Goal: Transaction & Acquisition: Obtain resource

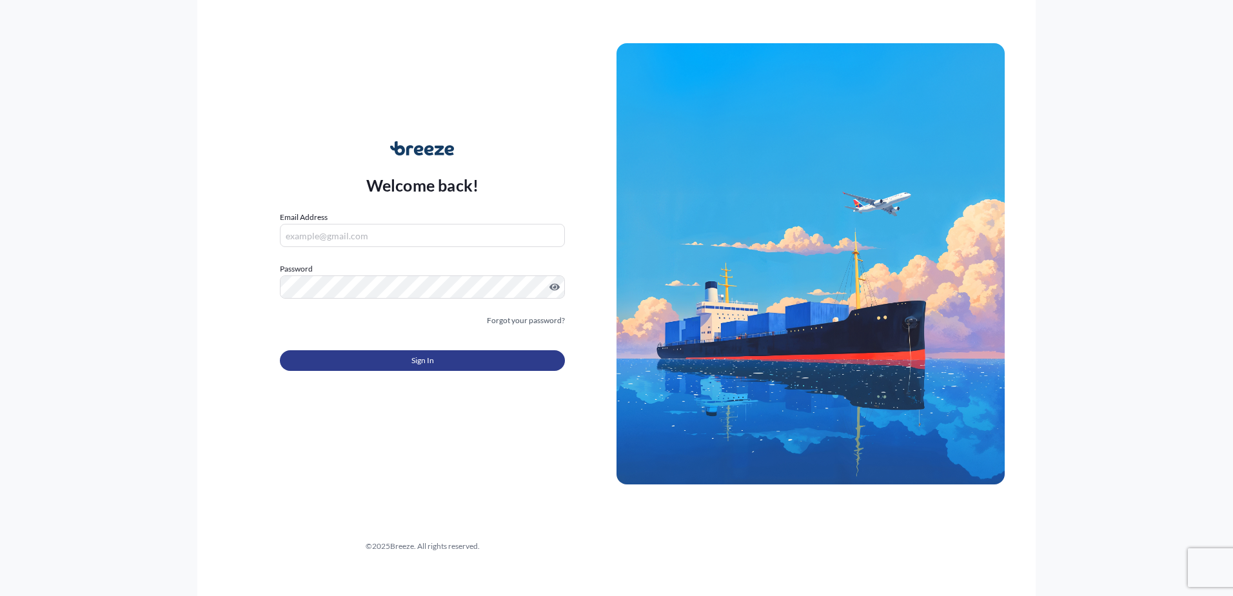
type input "[PERSON_NAME][EMAIL_ADDRESS][DOMAIN_NAME]"
click at [362, 364] on button "Sign In" at bounding box center [422, 360] width 285 height 21
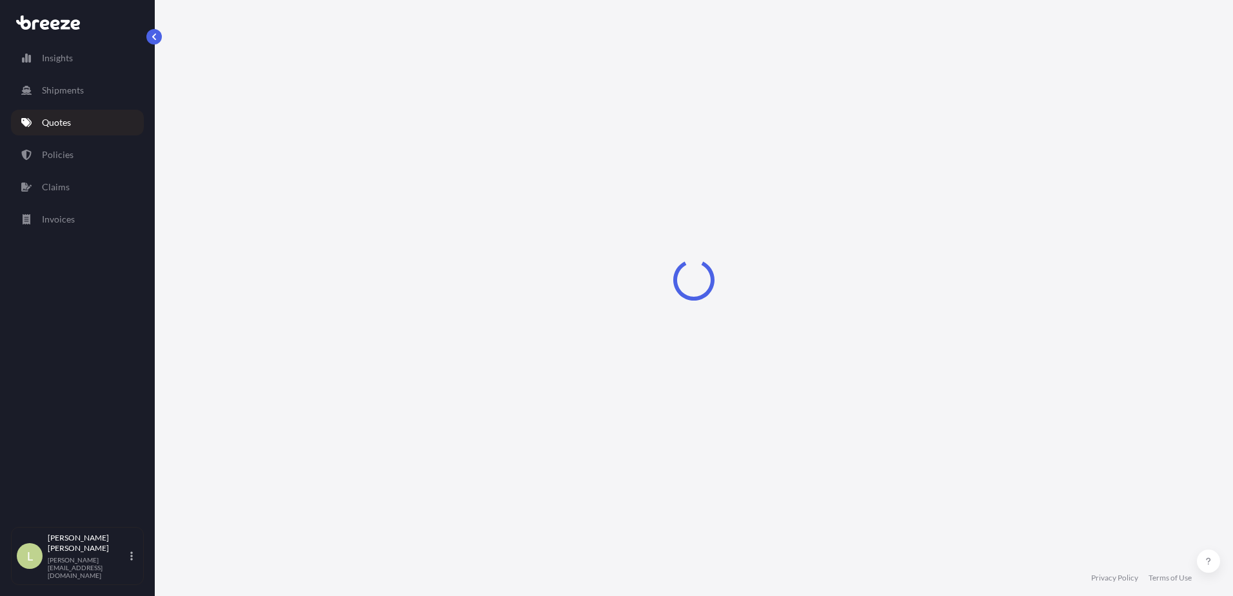
select select "Sea"
select select "1"
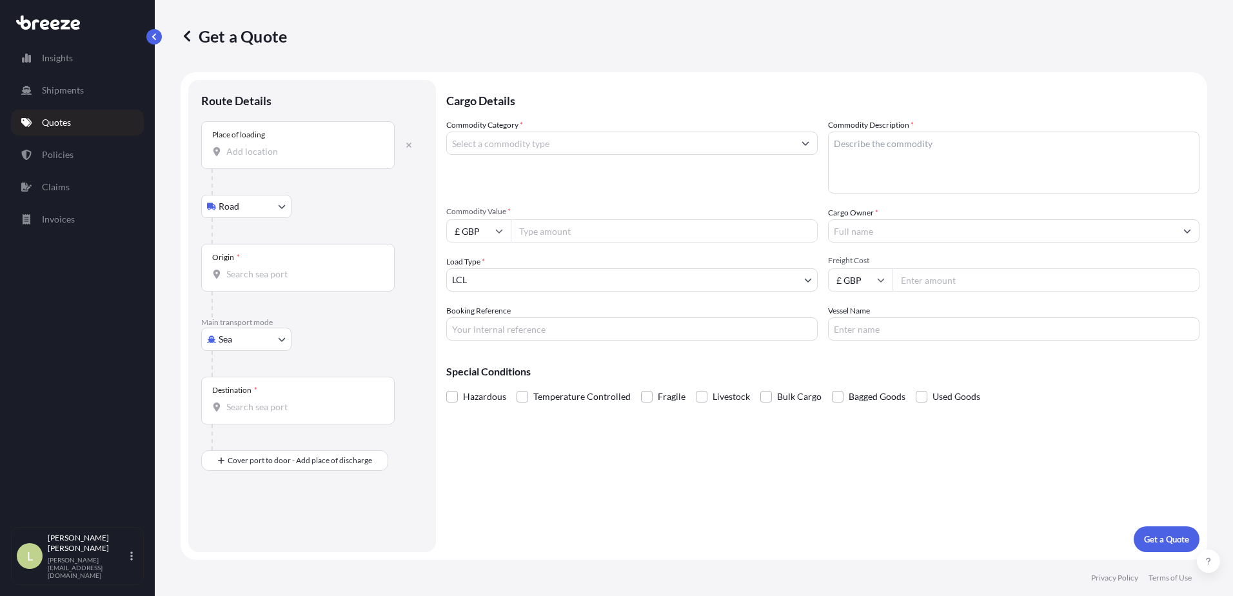
click at [280, 161] on div "Place of loading" at bounding box center [297, 145] width 193 height 48
click at [280, 158] on input "Place of loading" at bounding box center [302, 151] width 152 height 13
click at [674, 400] on span "Fragile" at bounding box center [672, 396] width 28 height 19
click at [641, 387] on input "Fragile" at bounding box center [641, 387] width 0 height 0
click at [350, 156] on input "Place of loading" at bounding box center [302, 151] width 152 height 13
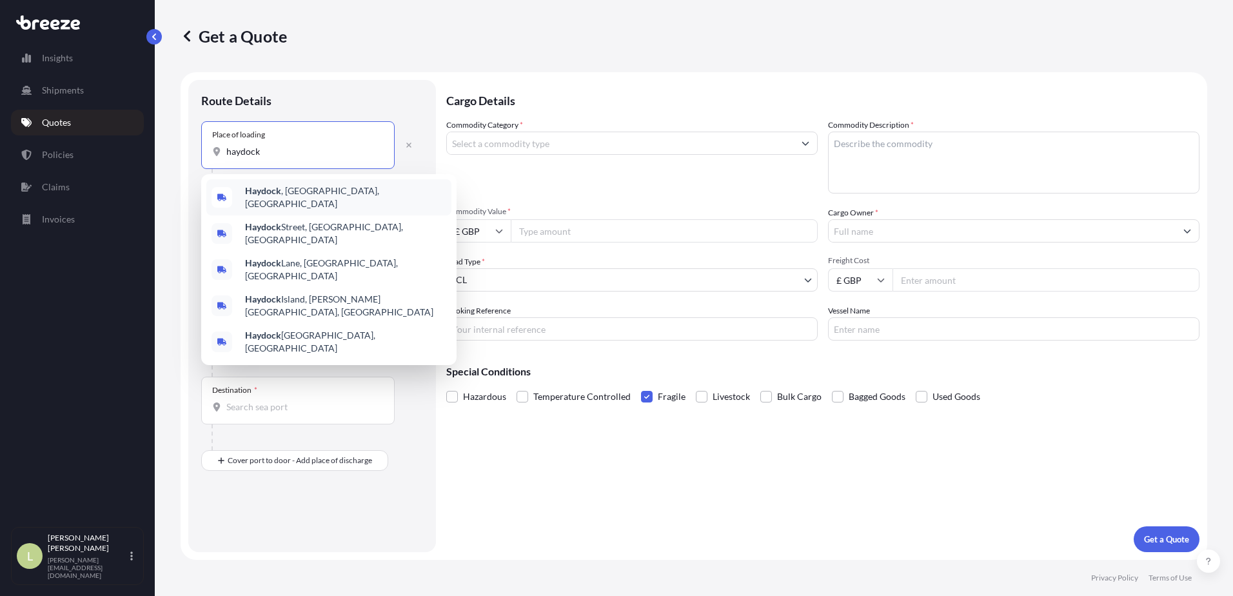
click at [320, 195] on span "[PERSON_NAME] , [GEOGRAPHIC_DATA], [GEOGRAPHIC_DATA]" at bounding box center [345, 197] width 201 height 26
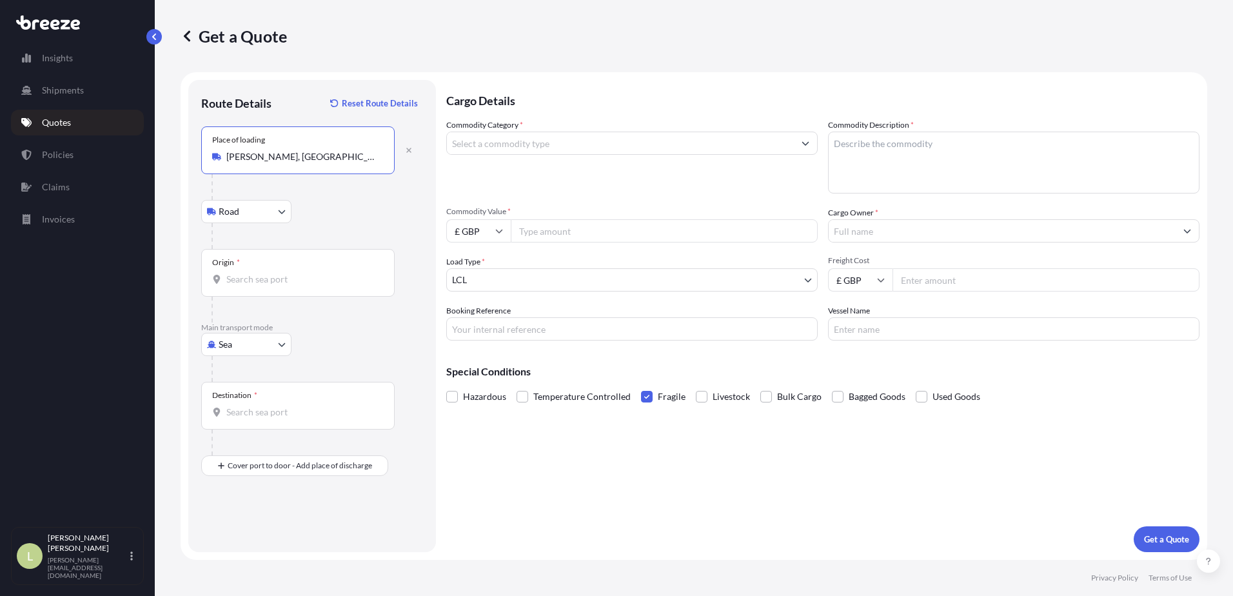
type input "[PERSON_NAME], [GEOGRAPHIC_DATA], [GEOGRAPHIC_DATA]"
click at [274, 278] on input "Origin *" at bounding box center [302, 279] width 152 height 13
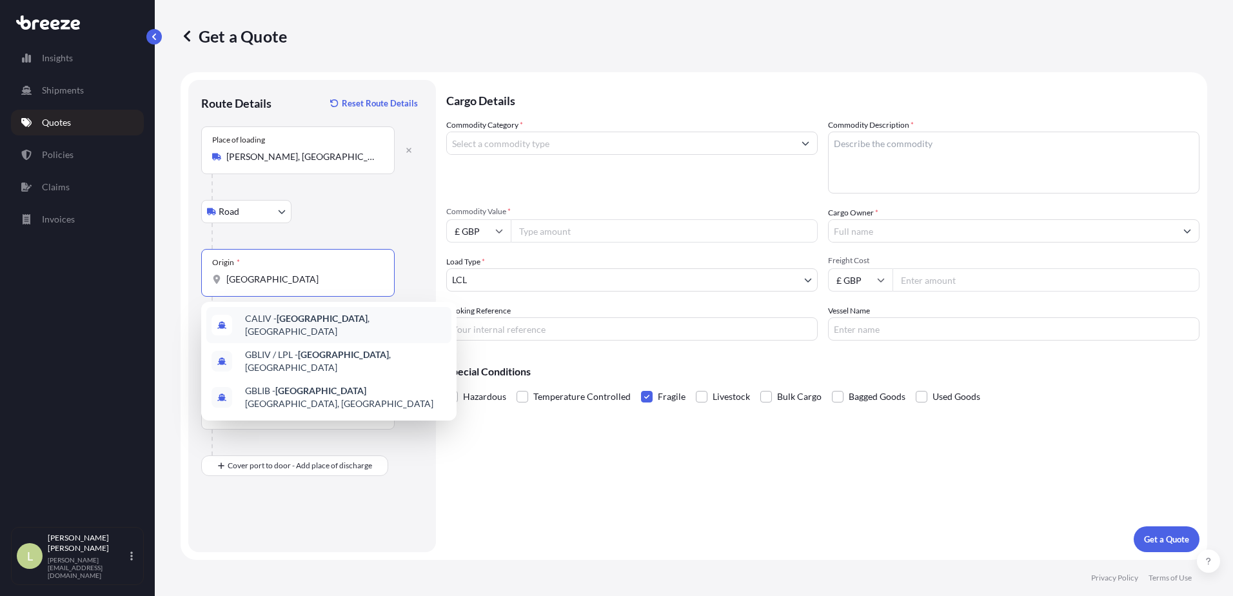
click at [339, 324] on span "CALIV - [GEOGRAPHIC_DATA] , [GEOGRAPHIC_DATA]" at bounding box center [345, 325] width 201 height 26
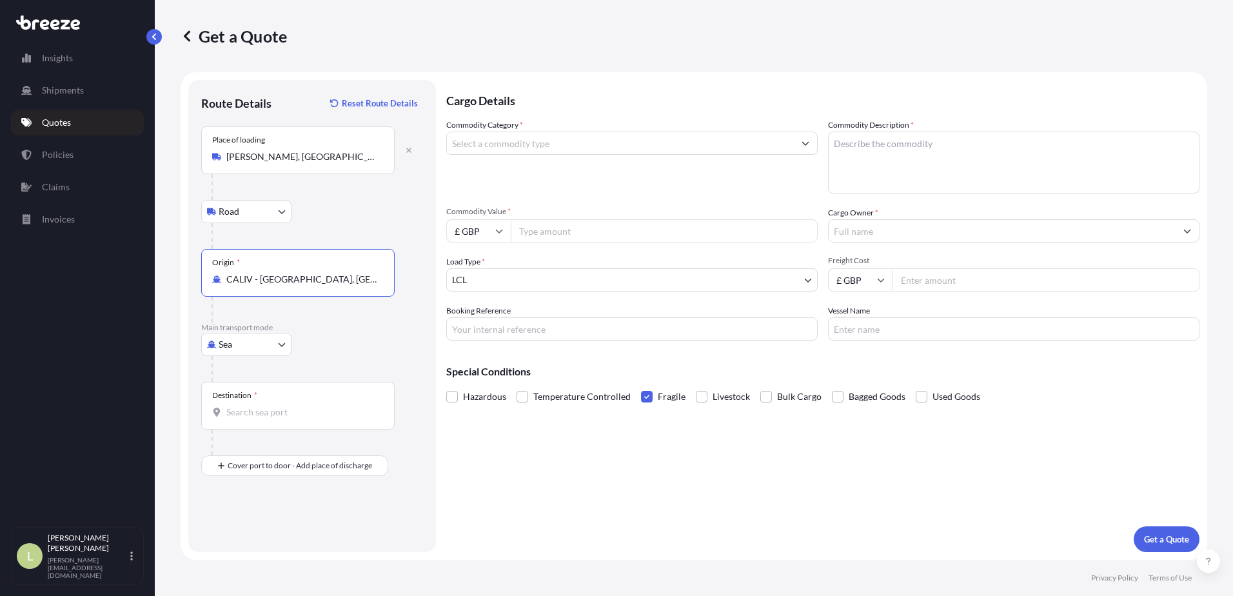
drag, startPoint x: 333, startPoint y: 285, endPoint x: 226, endPoint y: 271, distance: 108.0
click at [226, 271] on div "Origin * [GEOGRAPHIC_DATA] - [GEOGRAPHIC_DATA], [GEOGRAPHIC_DATA]" at bounding box center [297, 273] width 193 height 48
click at [226, 273] on input "CALIV - [GEOGRAPHIC_DATA], [GEOGRAPHIC_DATA]" at bounding box center [302, 279] width 152 height 13
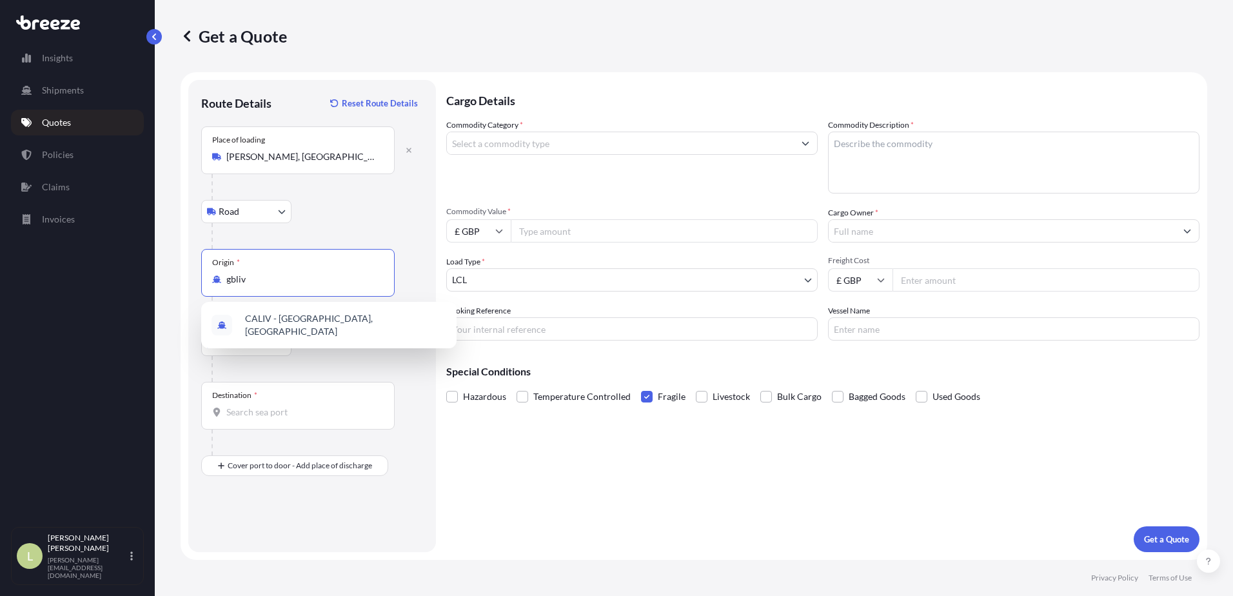
type input "CALIV - [GEOGRAPHIC_DATA], [GEOGRAPHIC_DATA]"
drag, startPoint x: 340, startPoint y: 277, endPoint x: 149, endPoint y: 256, distance: 192.1
click at [149, 256] on div "Insights Shipments Quotes Policies Claims Invoices L Lesley Dee [EMAIL_ADDRESS]…" at bounding box center [616, 298] width 1233 height 596
click at [261, 320] on b "GBLIV" at bounding box center [258, 318] width 26 height 11
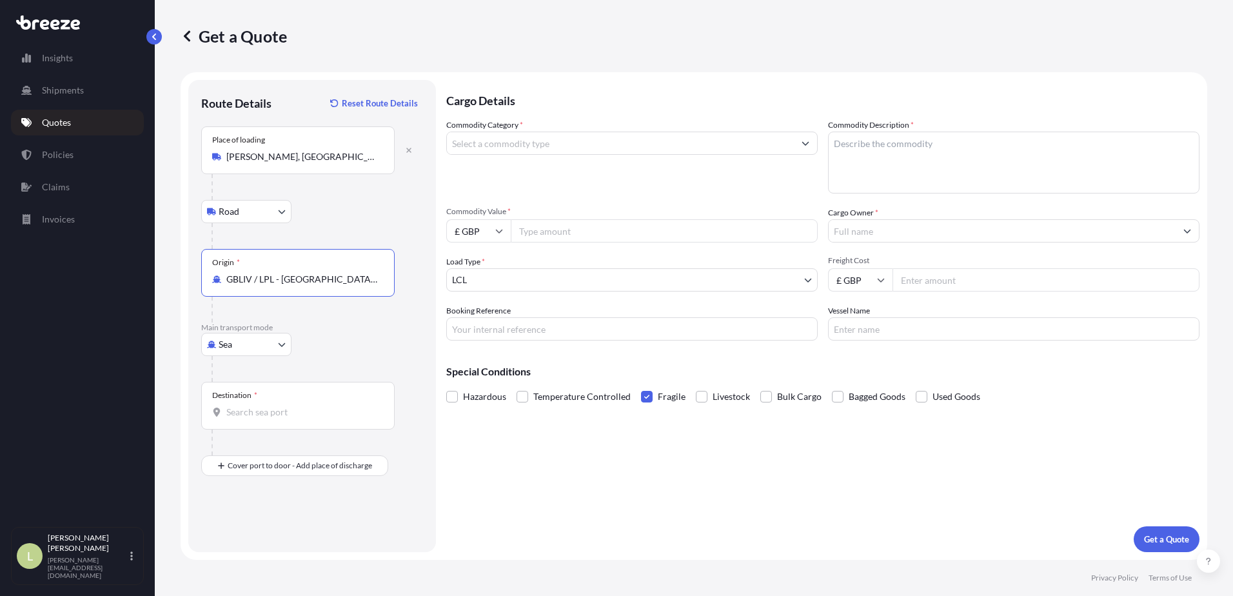
type input "GBLIV / LPL - [GEOGRAPHIC_DATA], [GEOGRAPHIC_DATA]"
click at [244, 409] on input "Destination *" at bounding box center [302, 412] width 152 height 13
click at [263, 458] on span "CYLMS - [GEOGRAPHIC_DATA] , [GEOGRAPHIC_DATA]" at bounding box center [345, 458] width 201 height 26
type input "CYLMS - [GEOGRAPHIC_DATA], [GEOGRAPHIC_DATA]"
click at [526, 148] on input "Commodity Category *" at bounding box center [620, 143] width 347 height 23
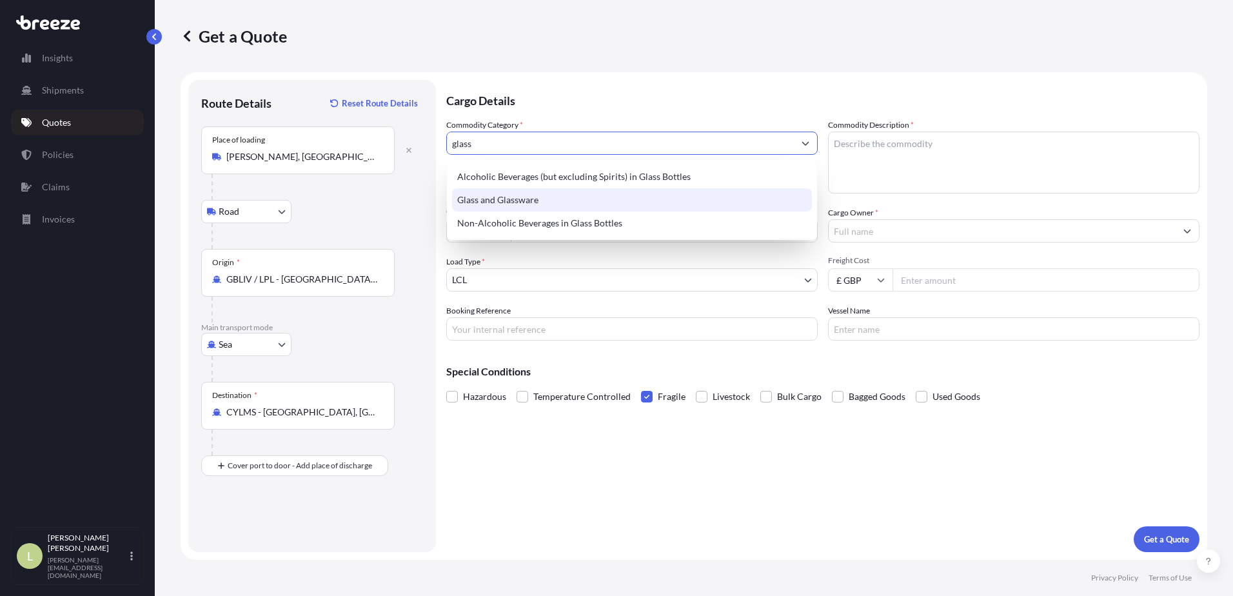
click at [514, 195] on div "Glass and Glassware" at bounding box center [632, 199] width 360 height 23
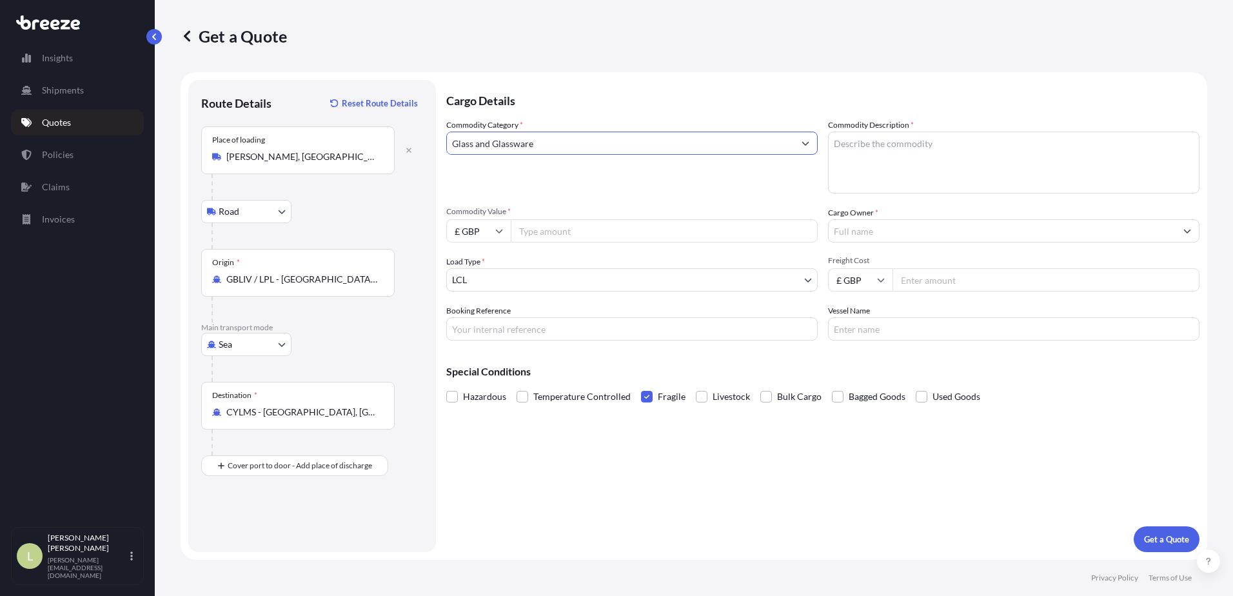
type input "Glass and Glassware"
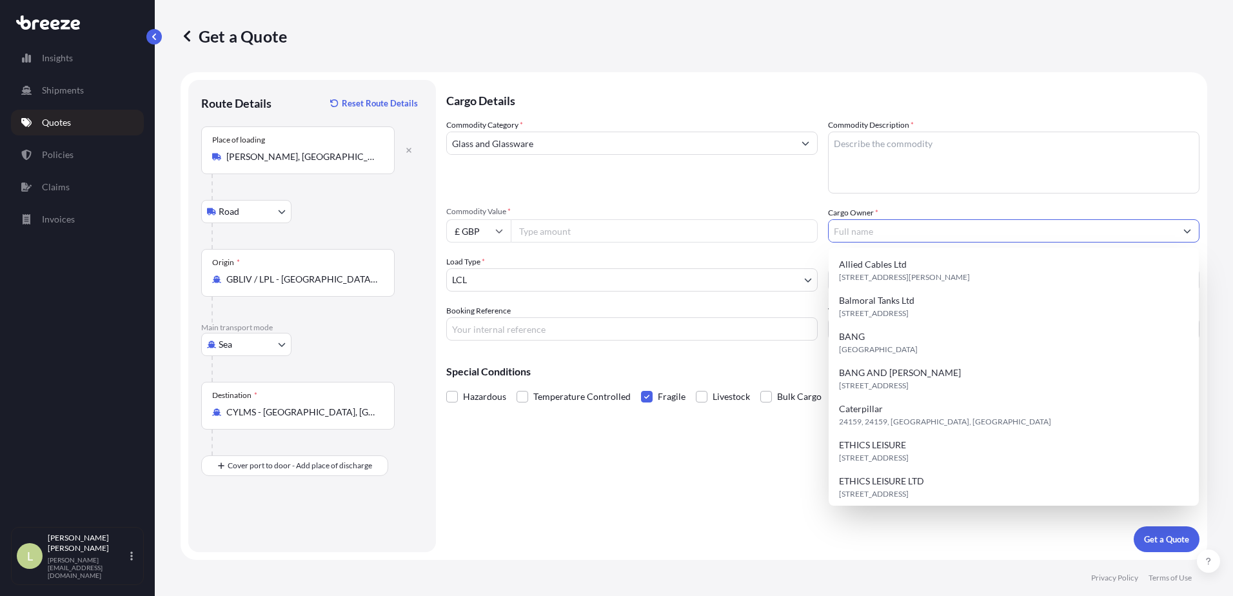
click at [880, 234] on input "Cargo Owner *" at bounding box center [1002, 230] width 347 height 23
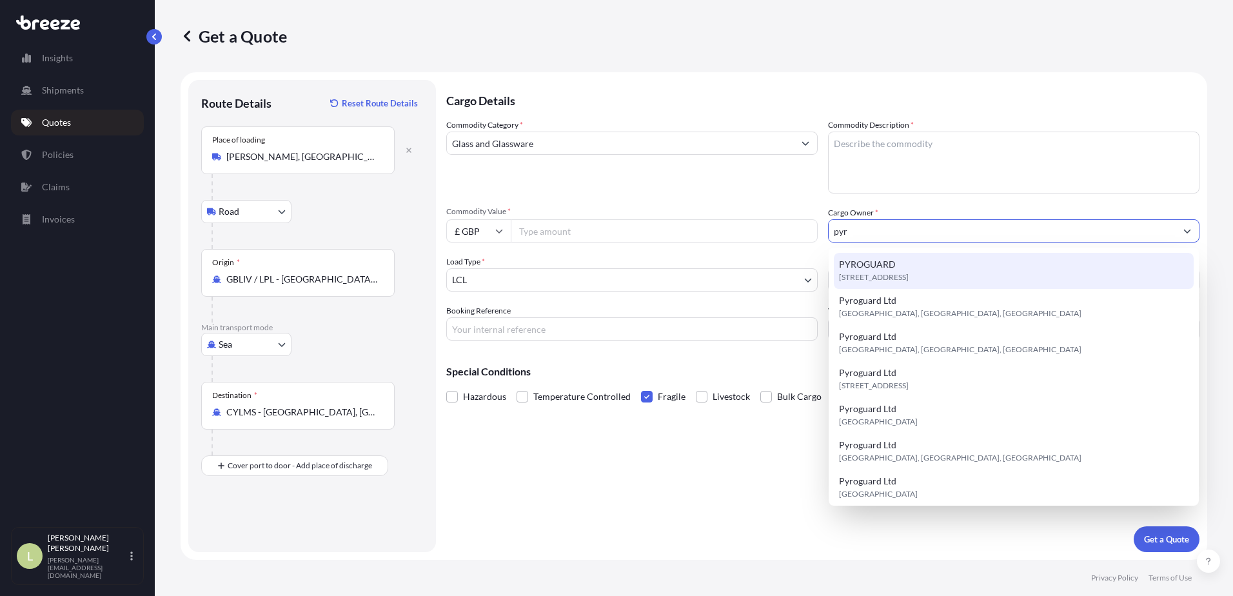
click at [880, 261] on span "PYROGUARD" at bounding box center [867, 264] width 57 height 13
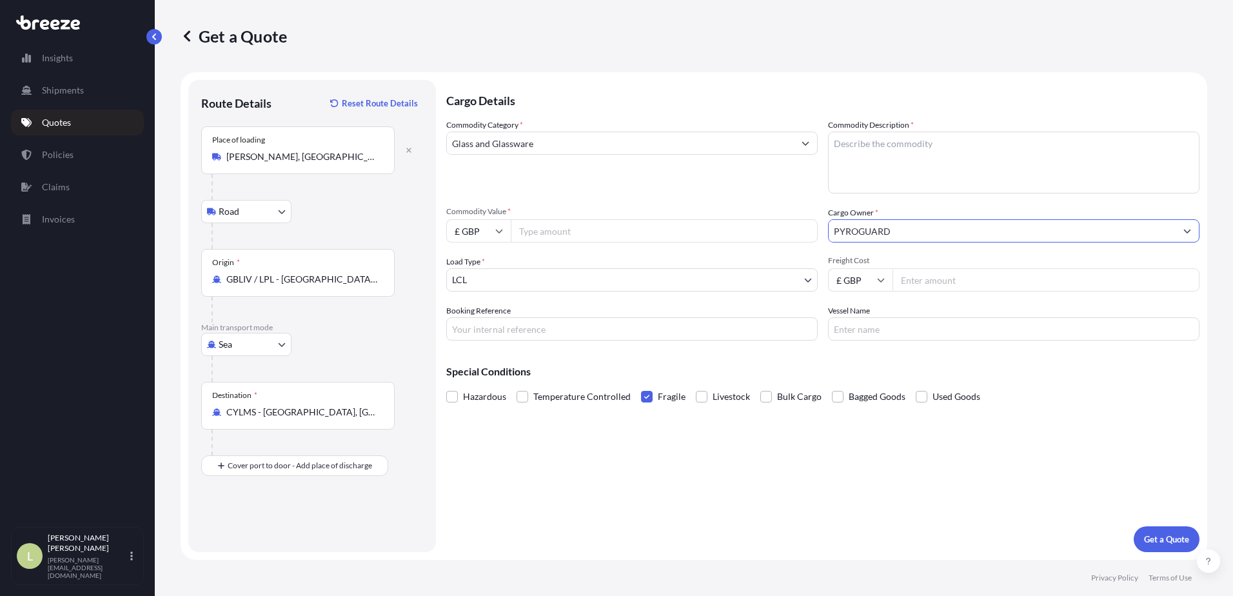
type input "PYROGUARD"
click at [917, 284] on input "Freight Cost" at bounding box center [1045, 279] width 307 height 23
type input "1395"
click at [494, 232] on input "£ GBP" at bounding box center [478, 230] width 64 height 23
click at [486, 262] on div "€ EUR" at bounding box center [478, 266] width 54 height 25
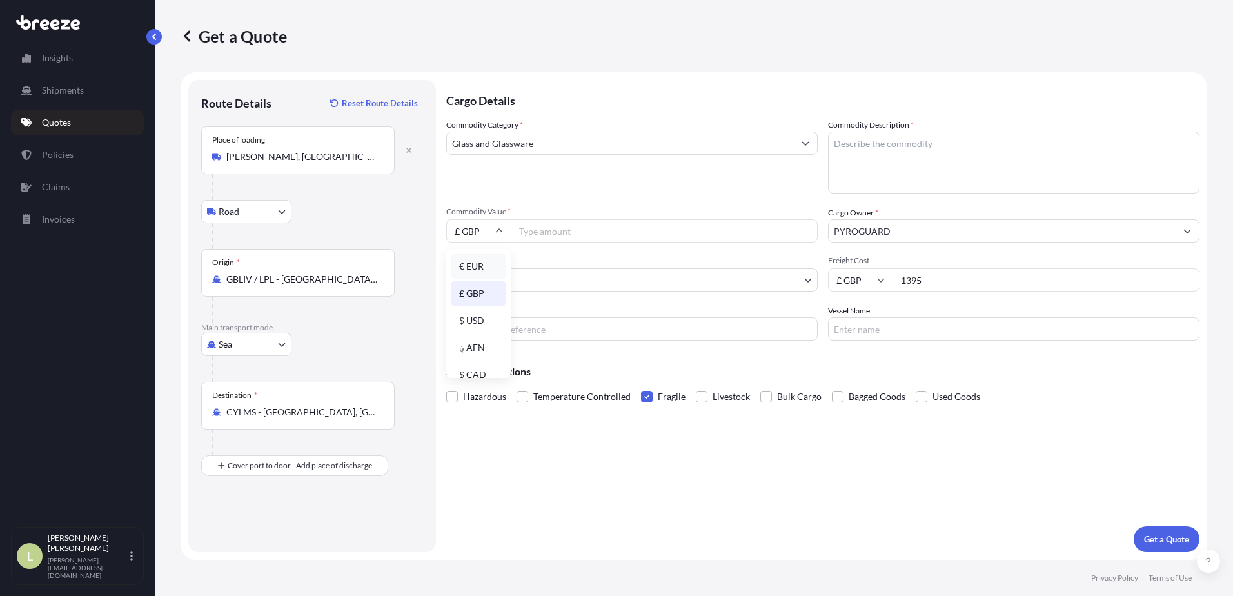
type input "€ EUR"
click at [558, 231] on input "Commodity Value *" at bounding box center [664, 230] width 307 height 23
type input "9163"
click at [1131, 527] on div "Cargo Details Commodity Category * Glass and Glassware Commodity Description * …" at bounding box center [822, 316] width 753 height 472
click at [1141, 534] on button "Get a Quote" at bounding box center [1167, 539] width 66 height 26
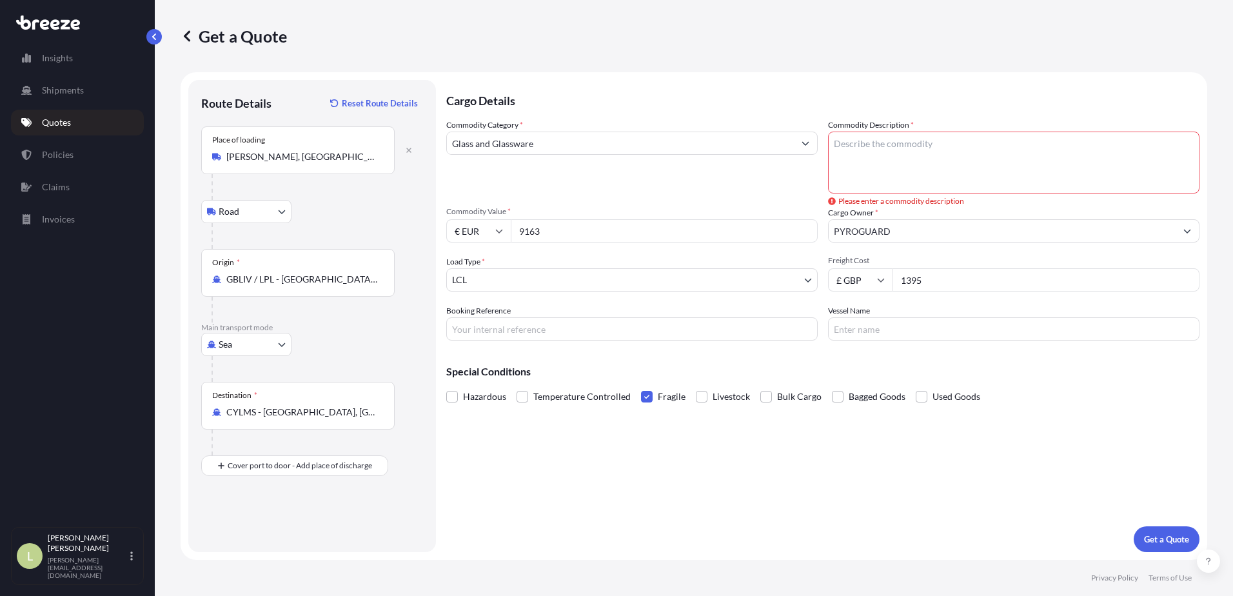
click at [932, 146] on textarea "Commodity Description *" at bounding box center [1013, 163] width 371 height 62
type textarea "safety glass"
click at [1148, 540] on p "Get a Quote" at bounding box center [1166, 539] width 45 height 13
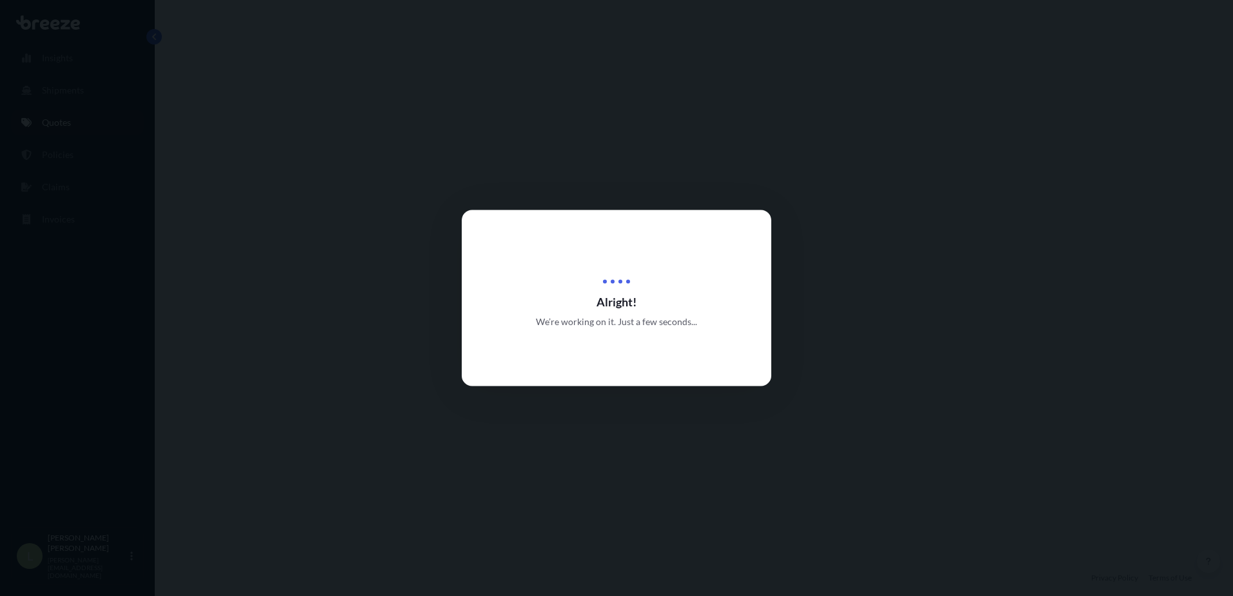
select select "Road"
select select "Sea"
select select "1"
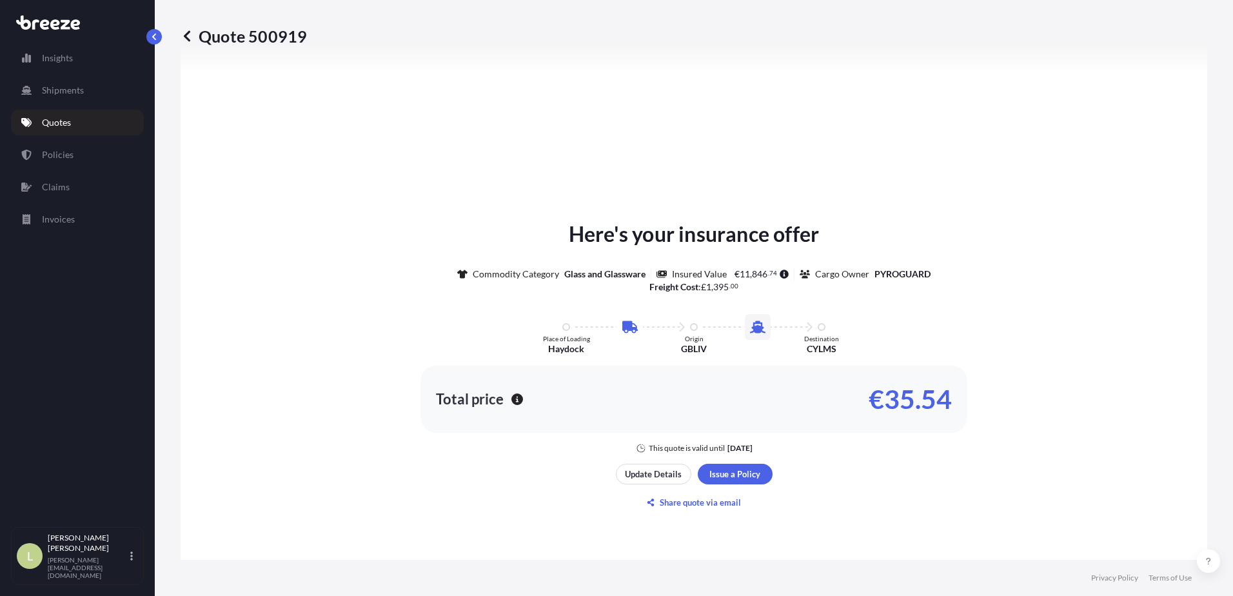
scroll to position [569, 0]
